Goal: Information Seeking & Learning: Learn about a topic

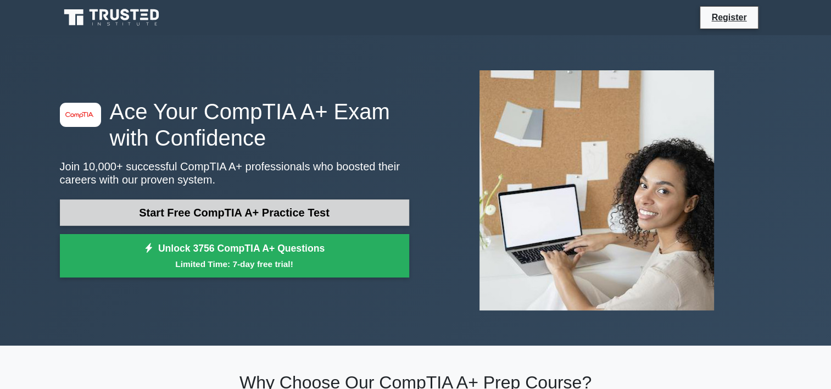
click at [254, 208] on link "Start Free CompTIA A+ Practice Test" at bounding box center [234, 212] width 349 height 26
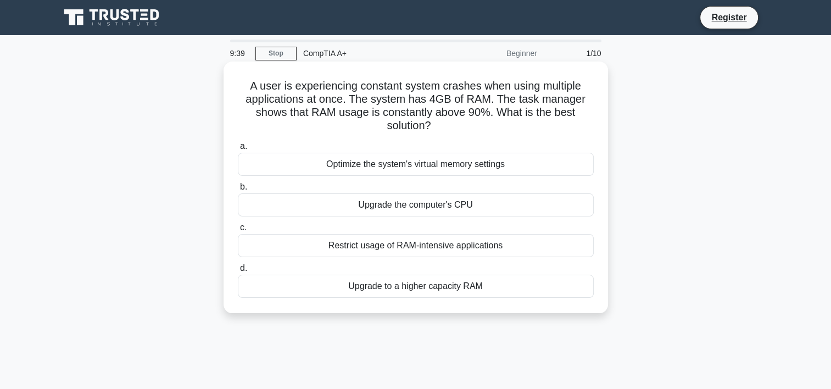
click at [376, 288] on div "Upgrade to a higher capacity RAM" at bounding box center [416, 286] width 356 height 23
click at [238, 272] on input "d. Upgrade to a higher capacity RAM" at bounding box center [238, 268] width 0 height 7
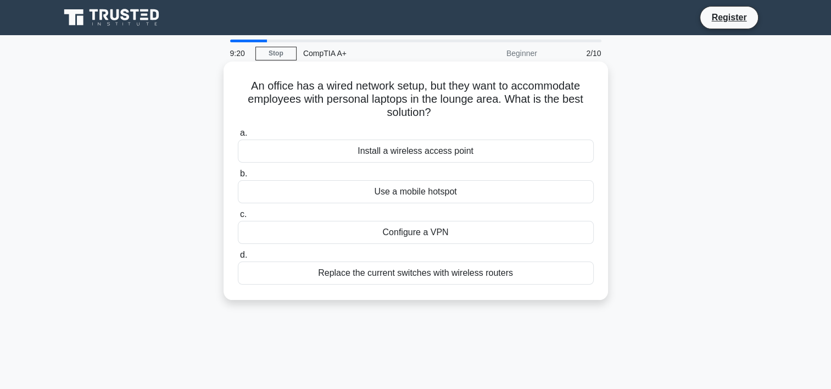
click at [420, 152] on div "Install a wireless access point" at bounding box center [416, 151] width 356 height 23
click at [238, 137] on input "a. Install a wireless access point" at bounding box center [238, 133] width 0 height 7
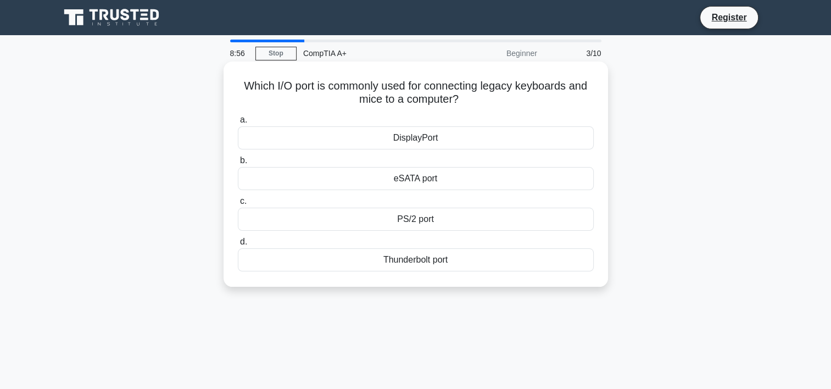
click at [421, 256] on div "Thunderbolt port" at bounding box center [416, 259] width 356 height 23
click at [238, 246] on input "d. Thunderbolt port" at bounding box center [238, 241] width 0 height 7
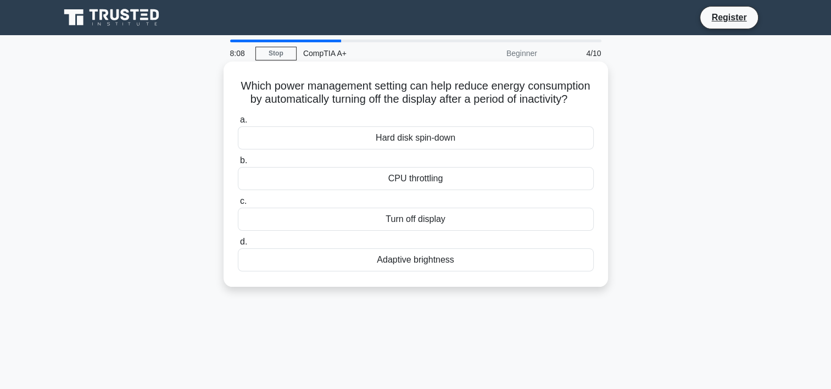
click at [430, 149] on div "Hard disk spin-down" at bounding box center [416, 137] width 356 height 23
click at [238, 124] on input "a. Hard disk spin-down" at bounding box center [238, 119] width 0 height 7
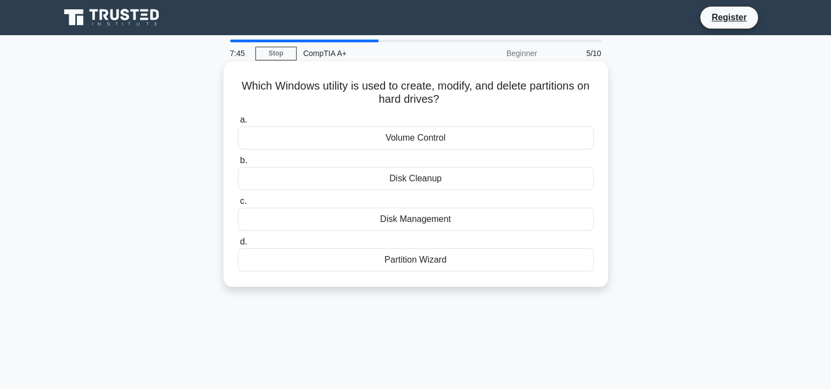
click at [426, 219] on div "Disk Management" at bounding box center [416, 219] width 356 height 23
click at [238, 205] on input "c. Disk Management" at bounding box center [238, 201] width 0 height 7
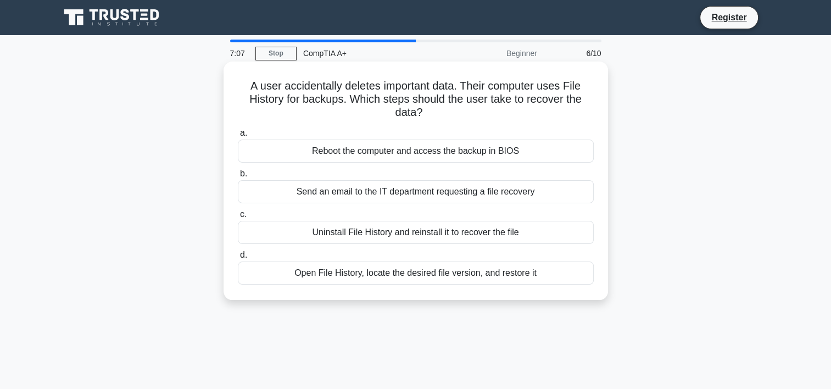
click at [427, 279] on div "Open File History, locate the desired file version, and restore it" at bounding box center [416, 273] width 356 height 23
click at [238, 259] on input "d. Open File History, locate the desired file version, and restore it" at bounding box center [238, 255] width 0 height 7
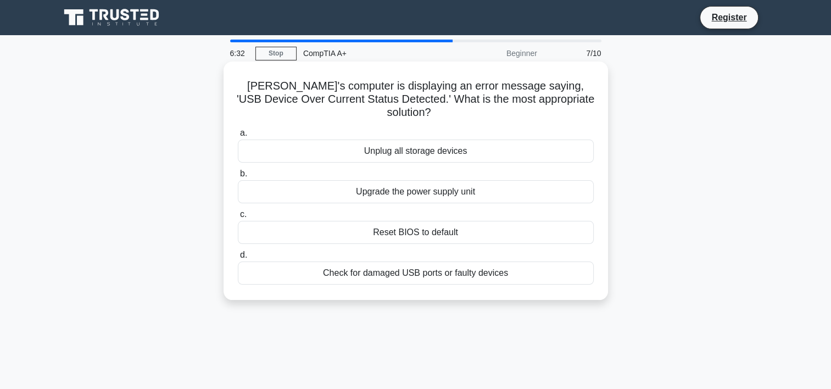
click at [434, 262] on div "Check for damaged USB ports or faulty devices" at bounding box center [416, 273] width 356 height 23
click at [238, 259] on input "d. Check for damaged USB ports or faulty devices" at bounding box center [238, 255] width 0 height 7
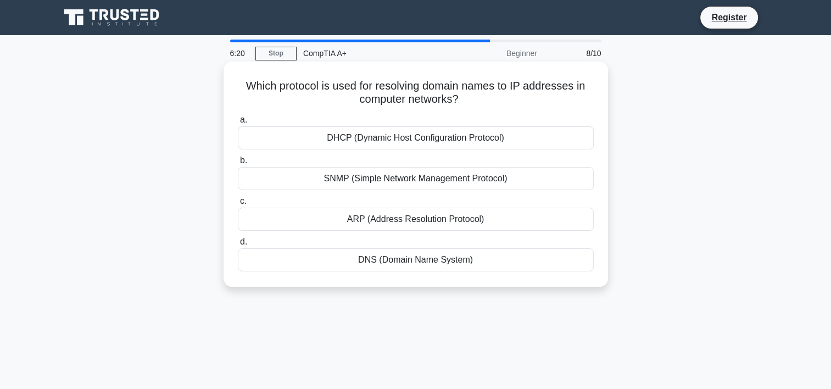
click at [419, 263] on div "DNS (Domain Name System)" at bounding box center [416, 259] width 356 height 23
click at [238, 246] on input "d. DNS (Domain Name System)" at bounding box center [238, 241] width 0 height 7
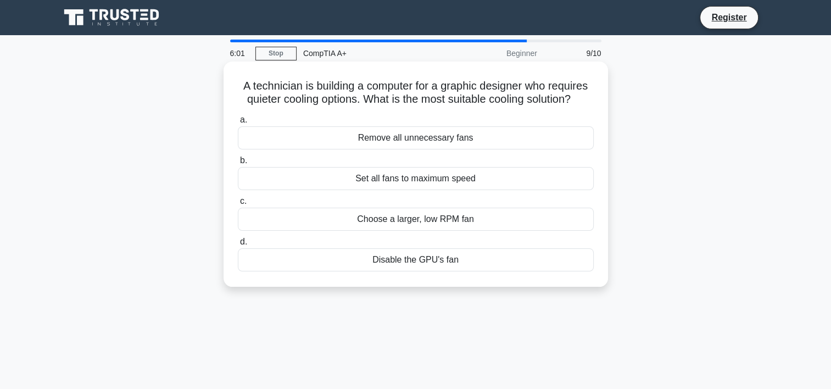
click at [420, 222] on div "Choose a larger, low RPM fan" at bounding box center [416, 219] width 356 height 23
click at [238, 205] on input "c. Choose a larger, low RPM fan" at bounding box center [238, 201] width 0 height 7
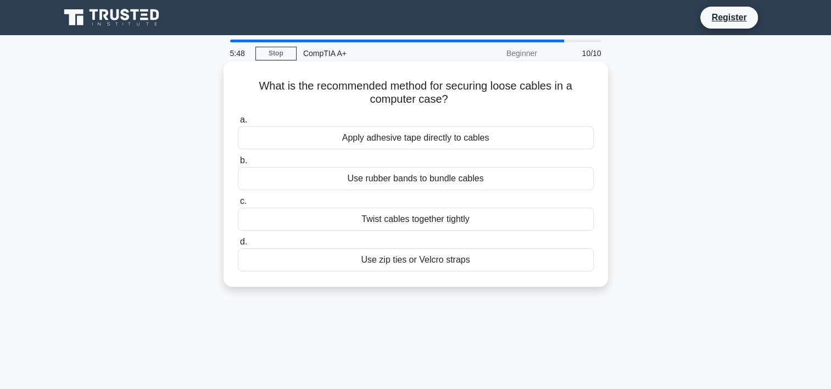
click at [418, 262] on div "Use zip ties or Velcro straps" at bounding box center [416, 259] width 356 height 23
click at [238, 246] on input "d. Use zip ties or Velcro straps" at bounding box center [238, 241] width 0 height 7
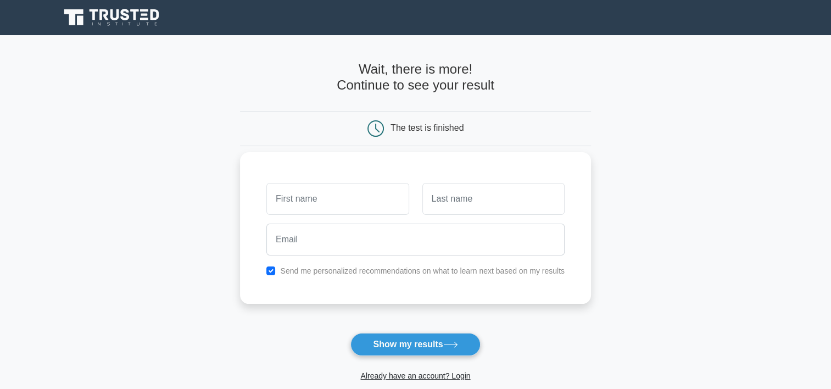
click at [331, 199] on input "text" at bounding box center [338, 199] width 142 height 32
